Goal: Transaction & Acquisition: Purchase product/service

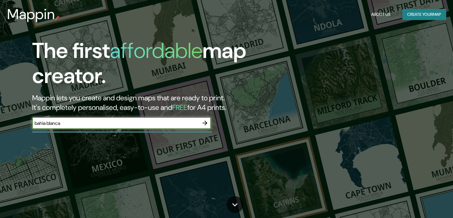
type input "bahia blanca"
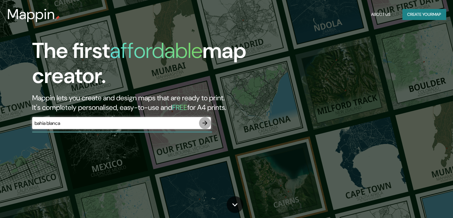
click at [207, 122] on icon "button" at bounding box center [204, 122] width 7 height 7
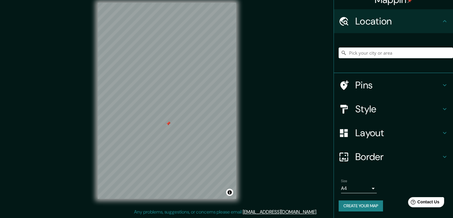
scroll to position [10, 0]
click at [441, 83] on icon at bounding box center [444, 84] width 7 height 7
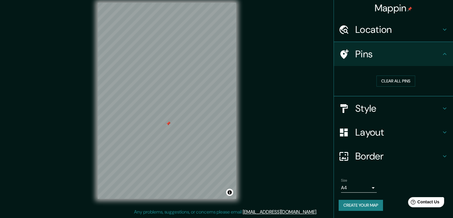
scroll to position [1, 0]
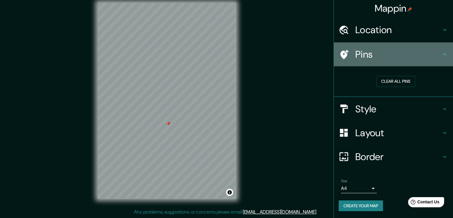
click at [429, 61] on div "Pins" at bounding box center [393, 54] width 119 height 24
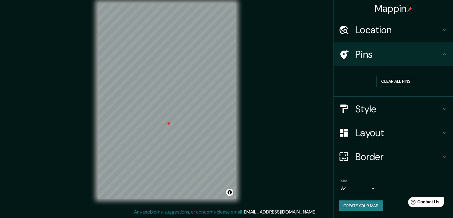
click at [440, 58] on div "Pins" at bounding box center [393, 54] width 119 height 24
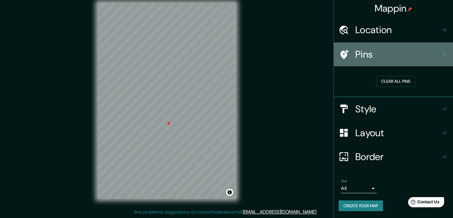
click at [431, 57] on h4 "Pins" at bounding box center [399, 54] width 86 height 12
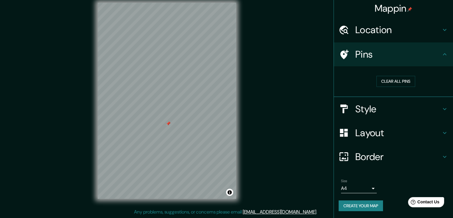
click at [425, 32] on h4 "Location" at bounding box center [399, 30] width 86 height 12
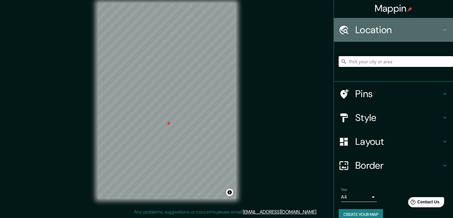
click at [425, 33] on h4 "Location" at bounding box center [399, 30] width 86 height 12
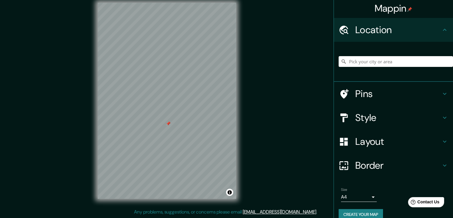
click at [410, 118] on h4 "Style" at bounding box center [399, 117] width 86 height 12
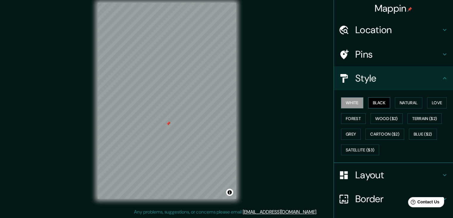
click at [371, 105] on button "Black" at bounding box center [379, 102] width 22 height 11
click at [350, 103] on button "White" at bounding box center [352, 102] width 22 height 11
click at [362, 52] on h4 "Pins" at bounding box center [399, 54] width 86 height 12
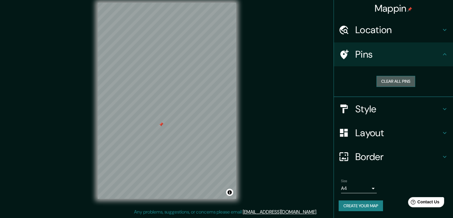
click at [378, 79] on button "Clear all pins" at bounding box center [396, 81] width 39 height 11
click at [372, 130] on h4 "Layout" at bounding box center [399, 133] width 86 height 12
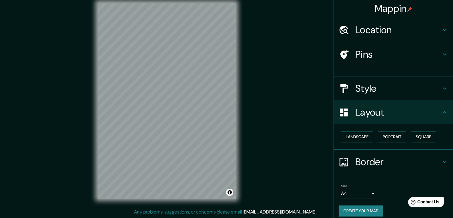
scroll to position [0, 0]
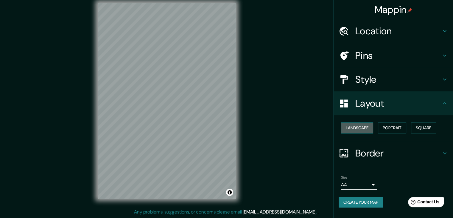
click at [367, 128] on button "Landscape" at bounding box center [357, 127] width 32 height 11
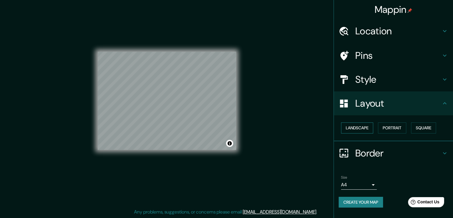
click at [367, 128] on button "Landscape" at bounding box center [357, 127] width 32 height 11
click at [390, 124] on button "Portrait" at bounding box center [392, 127] width 28 height 11
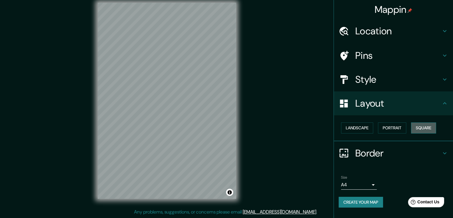
click at [428, 124] on button "Square" at bounding box center [423, 127] width 25 height 11
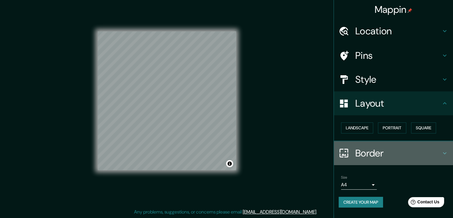
click at [366, 148] on h4 "Border" at bounding box center [399, 153] width 86 height 12
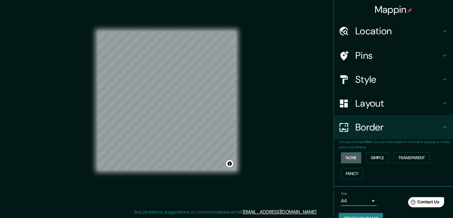
click at [354, 158] on button "None" at bounding box center [351, 157] width 20 height 11
click at [371, 154] on button "Simple" at bounding box center [377, 157] width 23 height 11
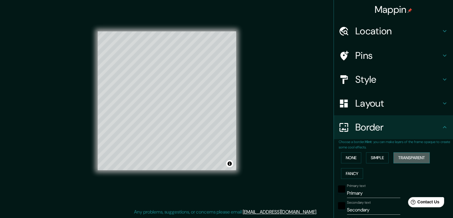
click at [415, 156] on button "Transparent" at bounding box center [412, 157] width 36 height 11
click at [341, 171] on button "Fancy" at bounding box center [352, 173] width 22 height 11
click at [348, 158] on button "None" at bounding box center [351, 157] width 20 height 11
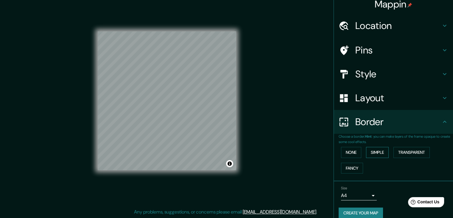
scroll to position [13, 0]
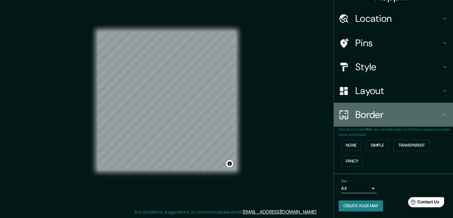
click at [359, 113] on h4 "Border" at bounding box center [399, 114] width 86 height 12
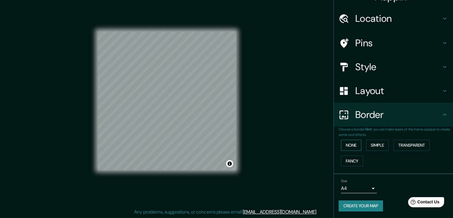
click at [351, 141] on button "None" at bounding box center [351, 144] width 20 height 11
click at [373, 83] on div "Layout" at bounding box center [393, 91] width 119 height 24
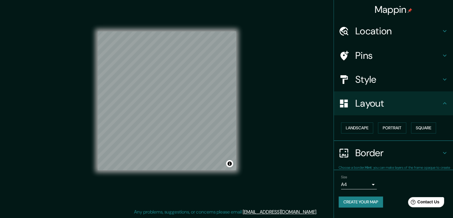
scroll to position [0, 0]
click at [363, 129] on button "Landscape" at bounding box center [357, 127] width 32 height 11
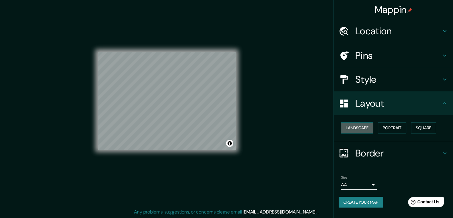
click at [363, 129] on button "Landscape" at bounding box center [357, 127] width 32 height 11
click at [381, 124] on button "Portrait" at bounding box center [392, 127] width 28 height 11
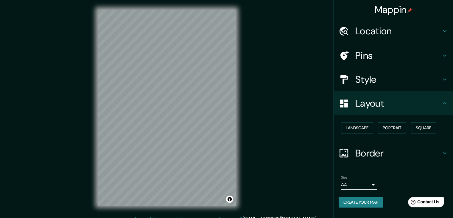
click at [375, 187] on body "Mappin Location Pins Style Layout Landscape Portrait Square Border Choose a bor…" at bounding box center [226, 109] width 453 height 218
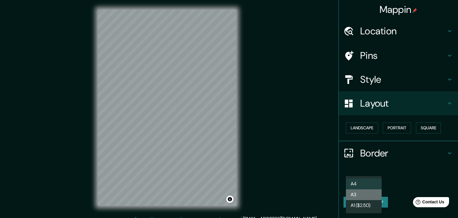
click at [374, 193] on li "A3" at bounding box center [364, 194] width 36 height 11
type input "a4"
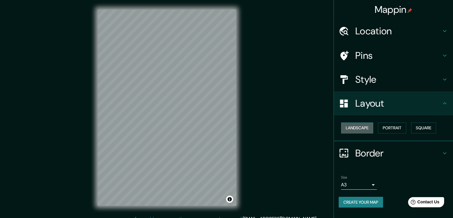
click at [364, 123] on button "Landscape" at bounding box center [357, 127] width 32 height 11
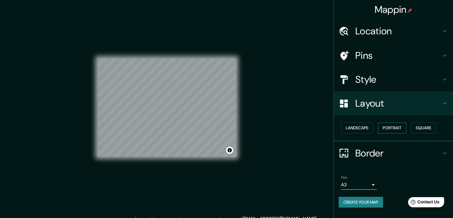
click at [385, 127] on button "Portrait" at bounding box center [392, 127] width 28 height 11
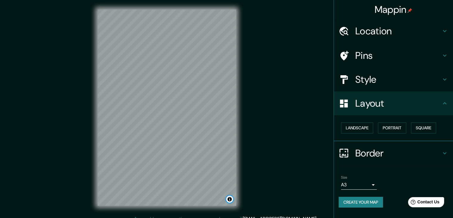
click at [232, 199] on button "Toggle attribution" at bounding box center [229, 198] width 7 height 7
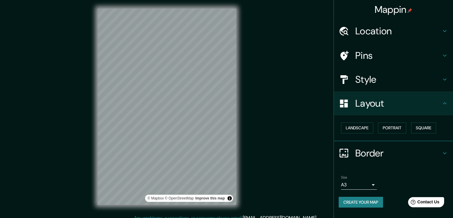
scroll to position [1, 0]
drag, startPoint x: 225, startPoint y: 196, endPoint x: 285, endPoint y: 106, distance: 108.0
click at [285, 106] on div "Mappin Location Pins Style Layout Landscape Portrait Square Border Choose a bor…" at bounding box center [226, 111] width 453 height 224
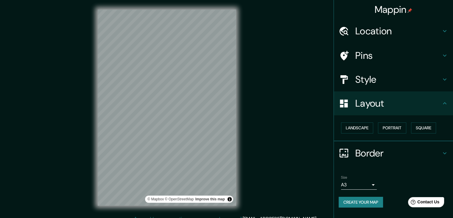
scroll to position [0, 0]
click at [365, 196] on button "Create your map" at bounding box center [361, 201] width 44 height 11
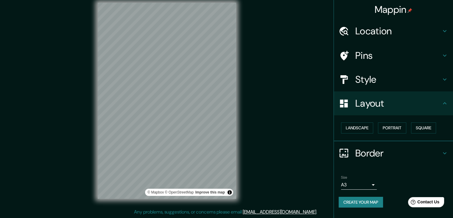
drag, startPoint x: 282, startPoint y: 118, endPoint x: 284, endPoint y: 128, distance: 10.3
click at [284, 128] on div "Mappin Location Pins Style Layout Landscape Portrait Square Border Choose a bor…" at bounding box center [226, 105] width 453 height 224
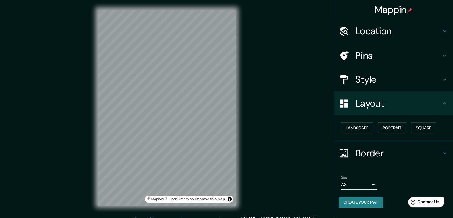
click at [355, 203] on button "Create your map" at bounding box center [361, 201] width 44 height 11
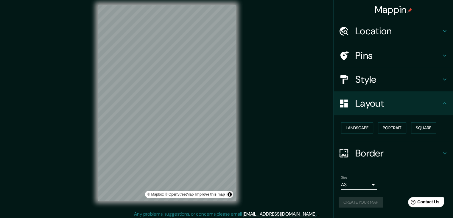
scroll to position [7, 0]
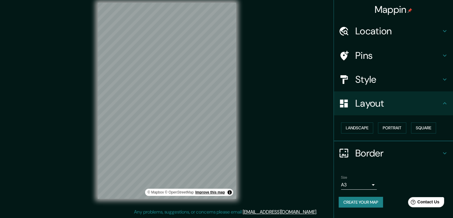
click at [220, 192] on link "Improve this map" at bounding box center [211, 192] width 30 height 4
click at [365, 201] on button "Create your map" at bounding box center [361, 201] width 44 height 11
click at [366, 34] on h4 "Location" at bounding box center [399, 31] width 86 height 12
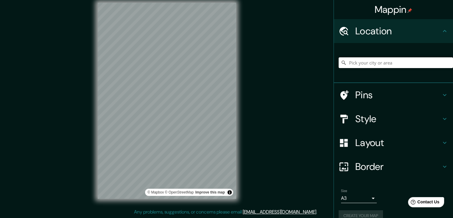
click at [362, 61] on input "Pick your city or area" at bounding box center [396, 62] width 114 height 11
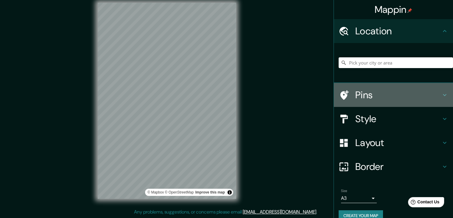
click at [356, 89] on h4 "Pins" at bounding box center [399, 95] width 86 height 12
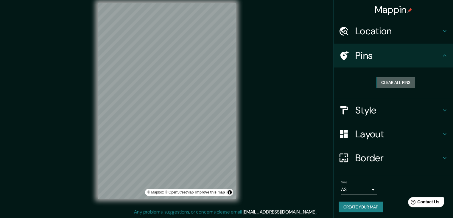
click at [387, 82] on button "Clear all pins" at bounding box center [396, 82] width 39 height 11
click at [359, 207] on button "Create your map" at bounding box center [361, 206] width 44 height 11
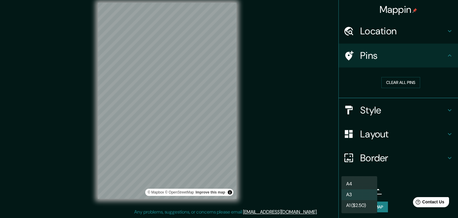
click at [353, 187] on body "Mappin Location Pins Clear all pins Style Layout Border Choose a border. Hint :…" at bounding box center [229, 102] width 458 height 218
click at [362, 196] on li "A3" at bounding box center [359, 194] width 36 height 11
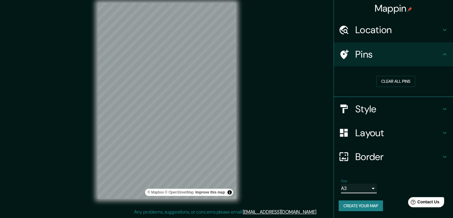
scroll to position [0, 0]
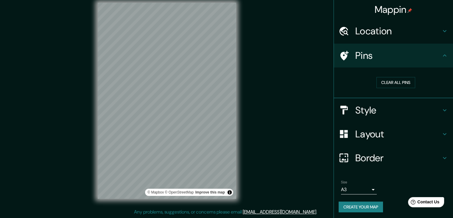
click at [371, 118] on div "Style" at bounding box center [393, 110] width 119 height 24
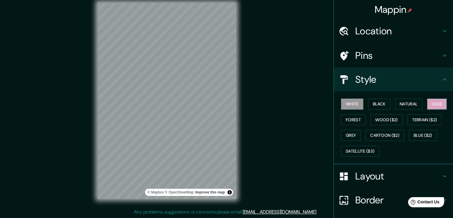
click at [438, 100] on button "Love" at bounding box center [437, 103] width 20 height 11
click at [350, 121] on button "Forest" at bounding box center [353, 119] width 25 height 11
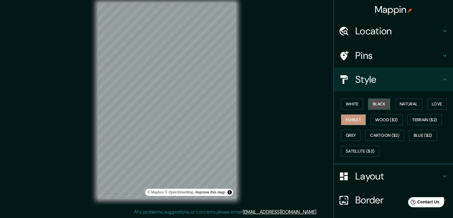
click at [382, 104] on button "Black" at bounding box center [379, 103] width 22 height 11
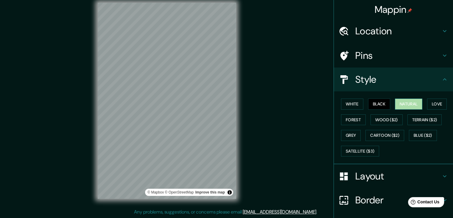
click at [399, 103] on button "Natural" at bounding box center [408, 103] width 27 height 11
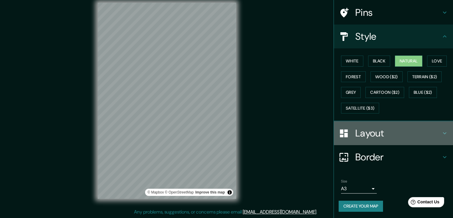
click at [366, 137] on h4 "Layout" at bounding box center [399, 133] width 86 height 12
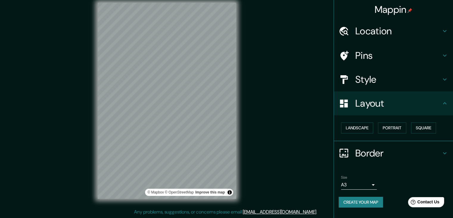
click at [377, 154] on h4 "Border" at bounding box center [399, 153] width 86 height 12
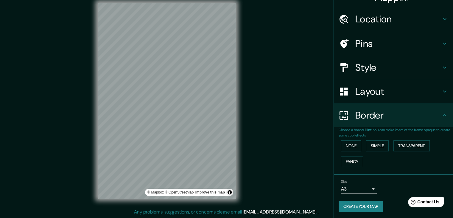
scroll to position [13, 0]
click at [357, 143] on button "None" at bounding box center [351, 144] width 20 height 11
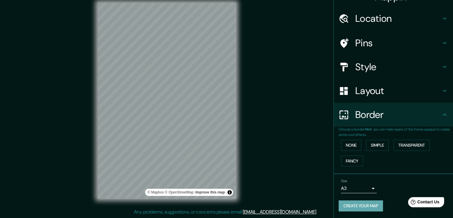
click at [367, 204] on button "Create your map" at bounding box center [361, 205] width 44 height 11
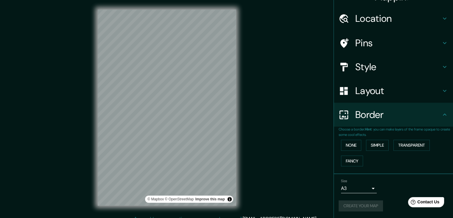
scroll to position [7, 0]
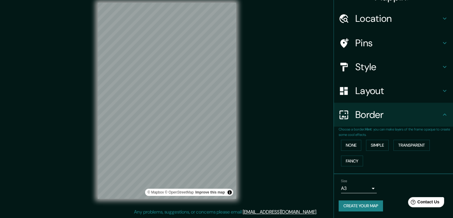
click at [359, 204] on button "Create your map" at bounding box center [361, 205] width 44 height 11
